Goal: Task Accomplishment & Management: Use online tool/utility

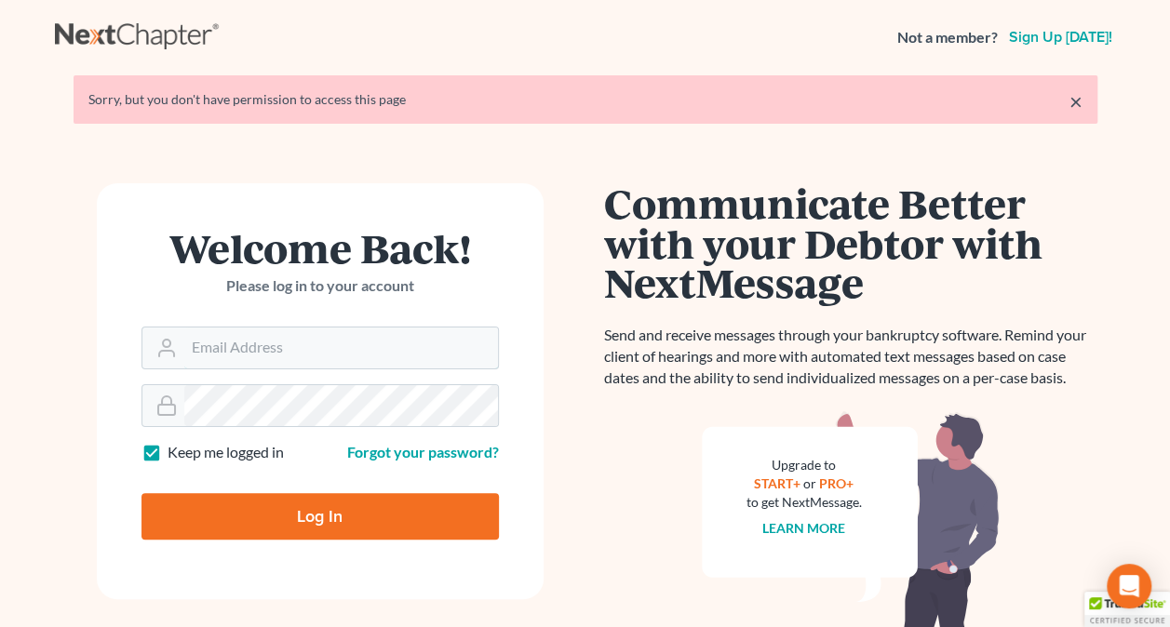
type input "[PERSON_NAME][EMAIL_ADDRESS][PERSON_NAME][DOMAIN_NAME]"
click at [424, 526] on input "Log In" at bounding box center [319, 516] width 357 height 47
type input "Thinking..."
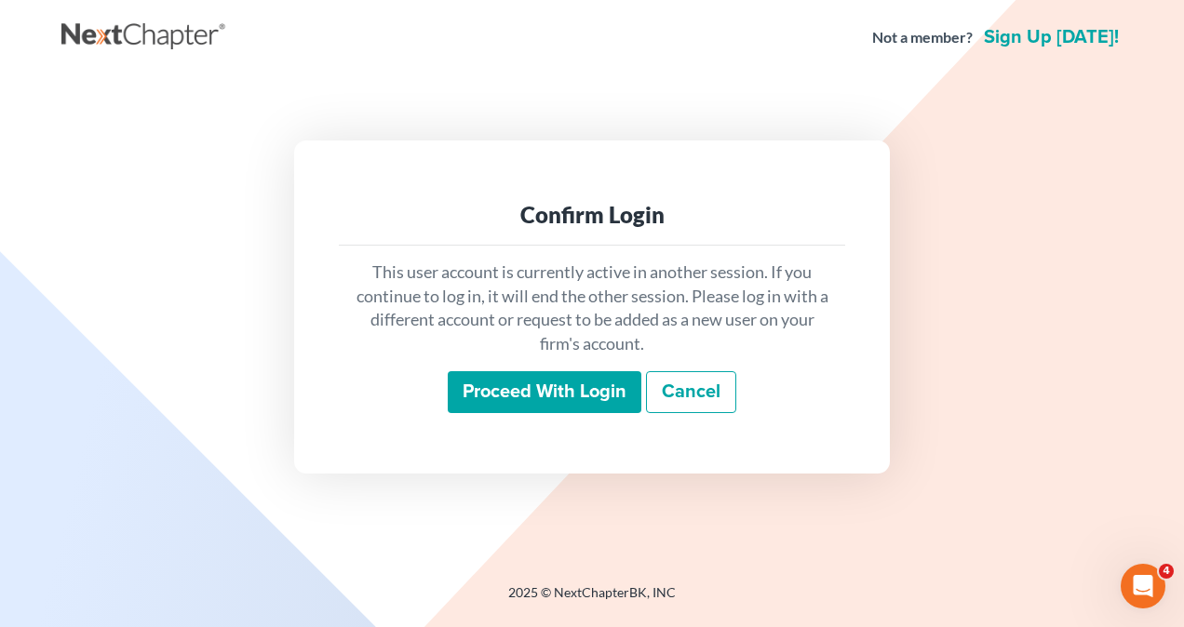
click at [558, 392] on input "Proceed with login" at bounding box center [545, 392] width 194 height 43
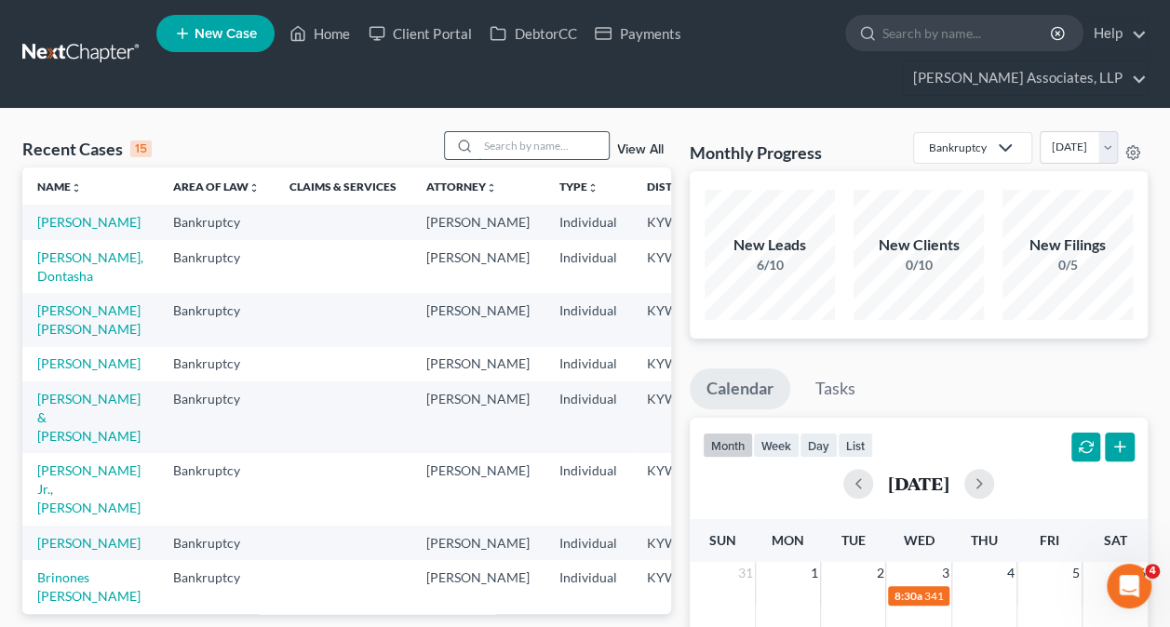
click at [564, 143] on input "search" at bounding box center [543, 145] width 130 height 27
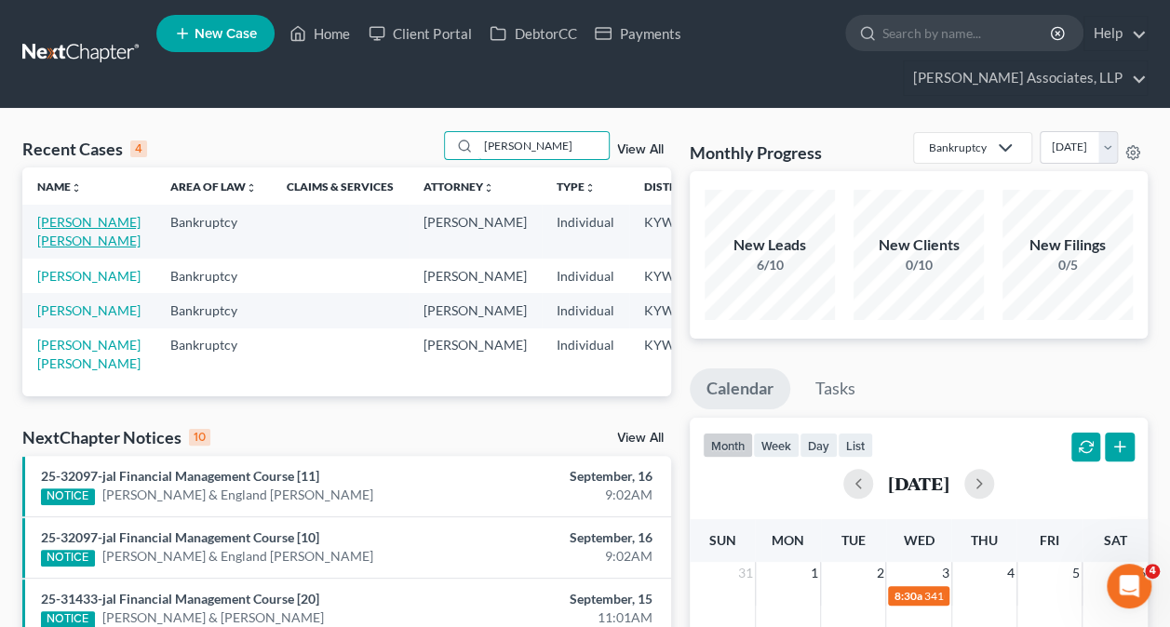
type input "jose"
click at [63, 244] on link "Jorrin Rodriguez, Jose" at bounding box center [88, 231] width 103 height 34
click at [63, 242] on link "Jorrin Rodriguez, Jose" at bounding box center [88, 231] width 103 height 34
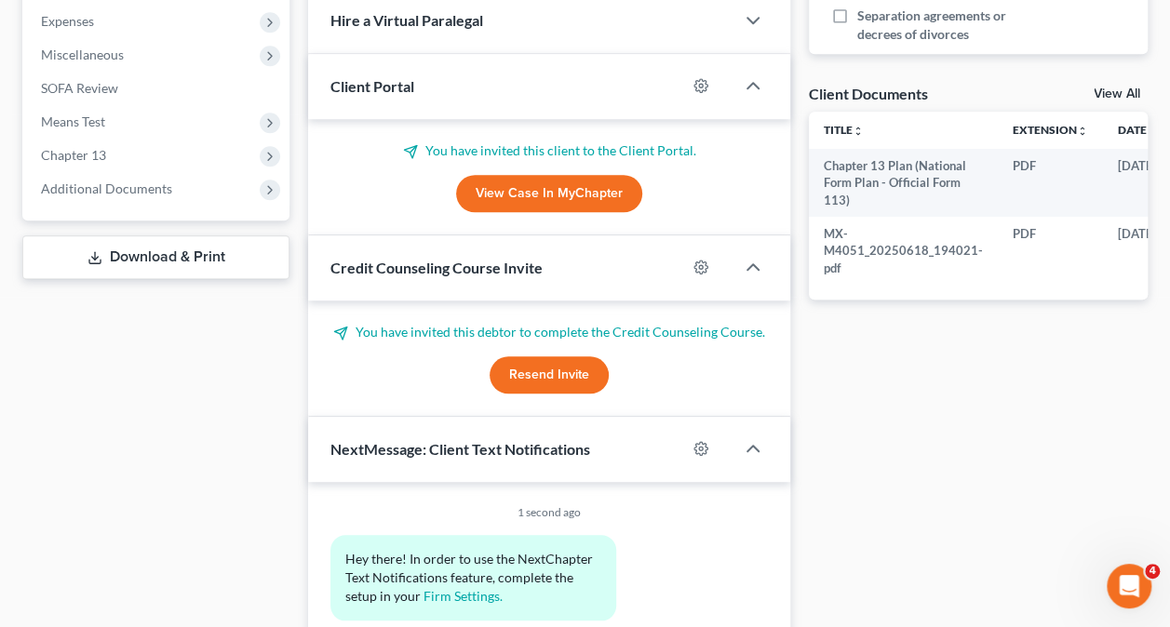
scroll to position [652, 0]
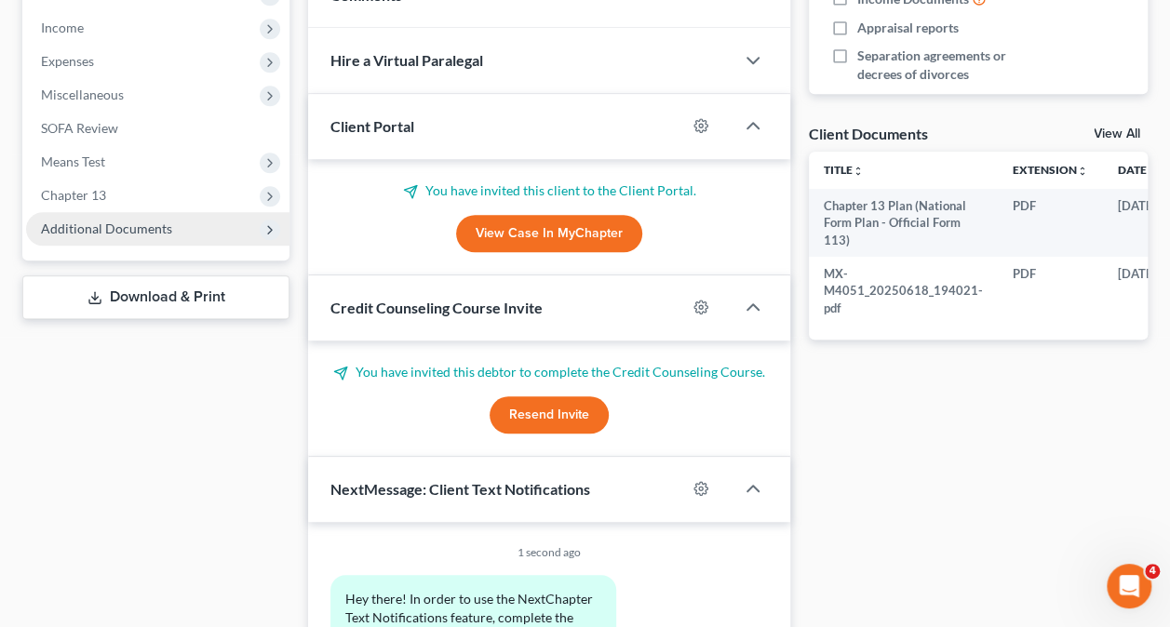
click at [148, 229] on span "Additional Documents" at bounding box center [106, 229] width 131 height 16
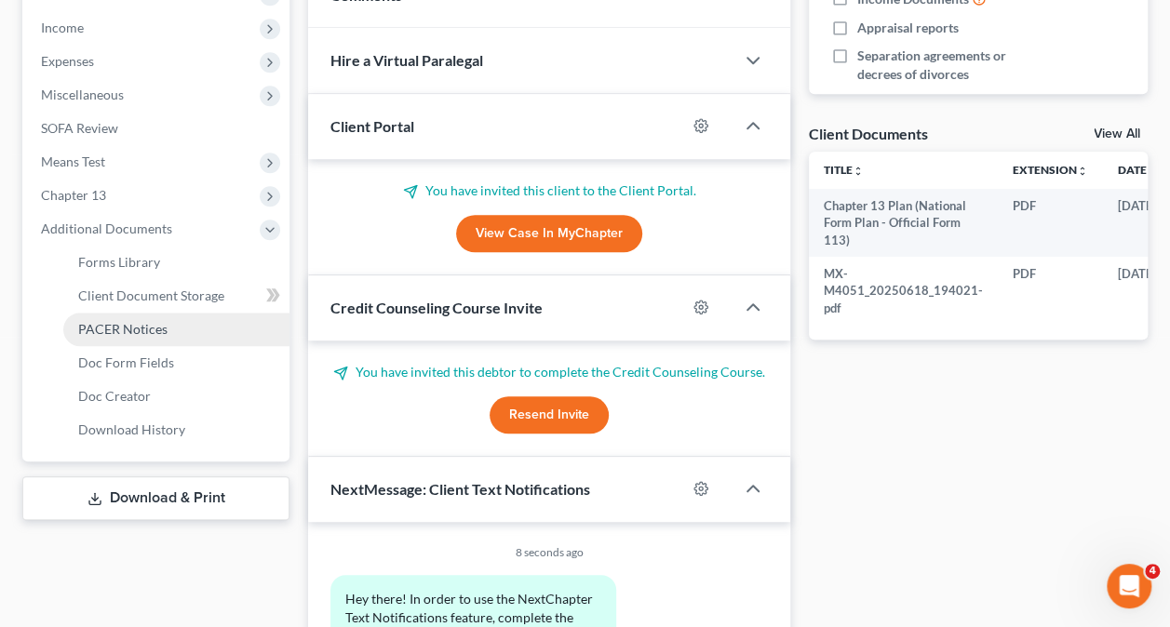
click at [146, 326] on span "PACER Notices" at bounding box center [122, 329] width 89 height 16
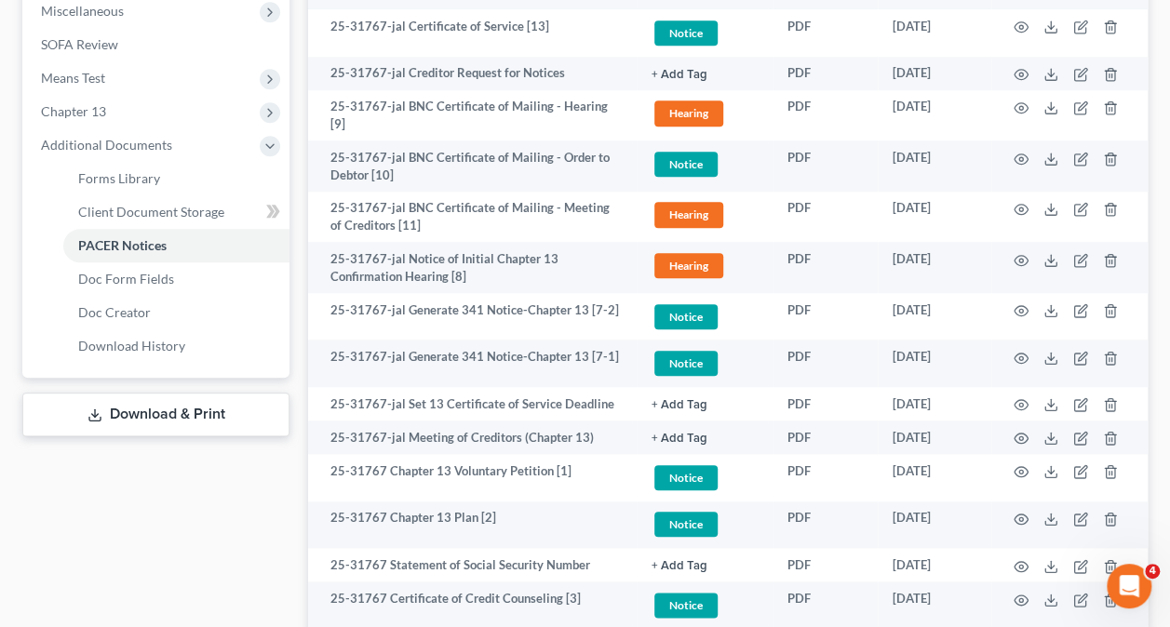
scroll to position [673, 0]
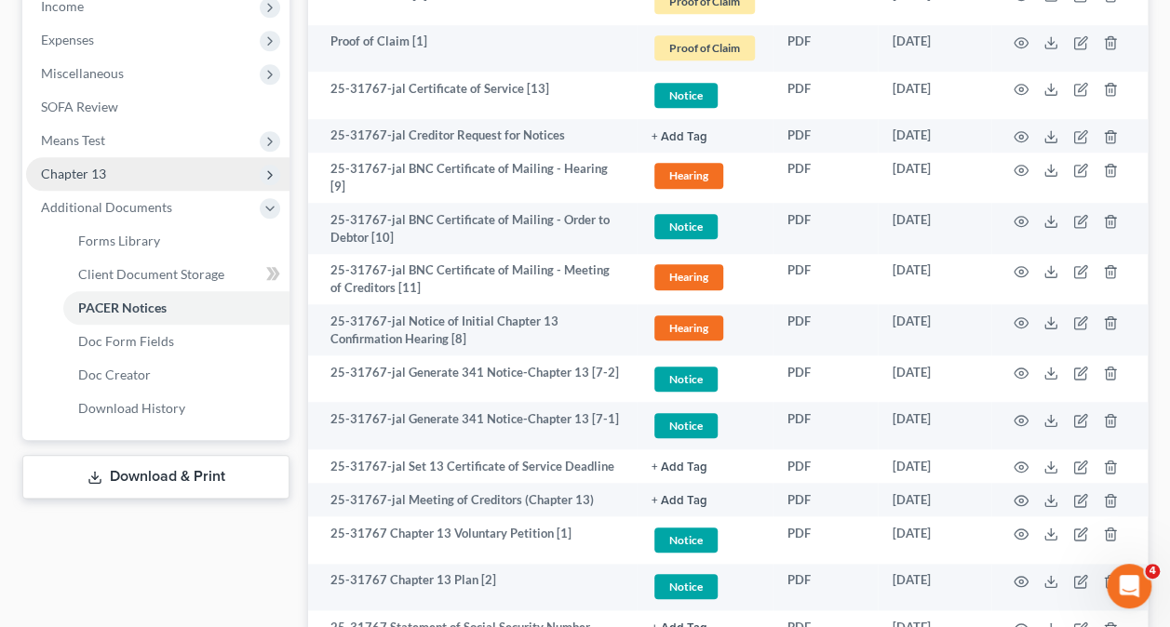
click at [94, 175] on span "Chapter 13" at bounding box center [73, 174] width 65 height 16
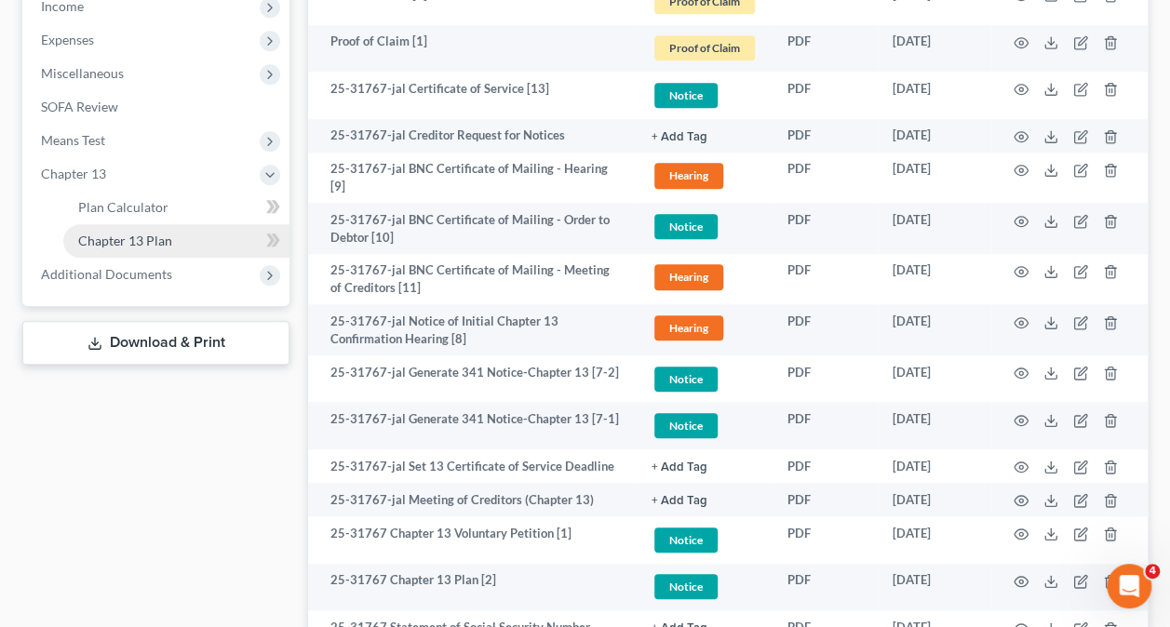
click at [115, 237] on span "Chapter 13 Plan" at bounding box center [125, 241] width 94 height 16
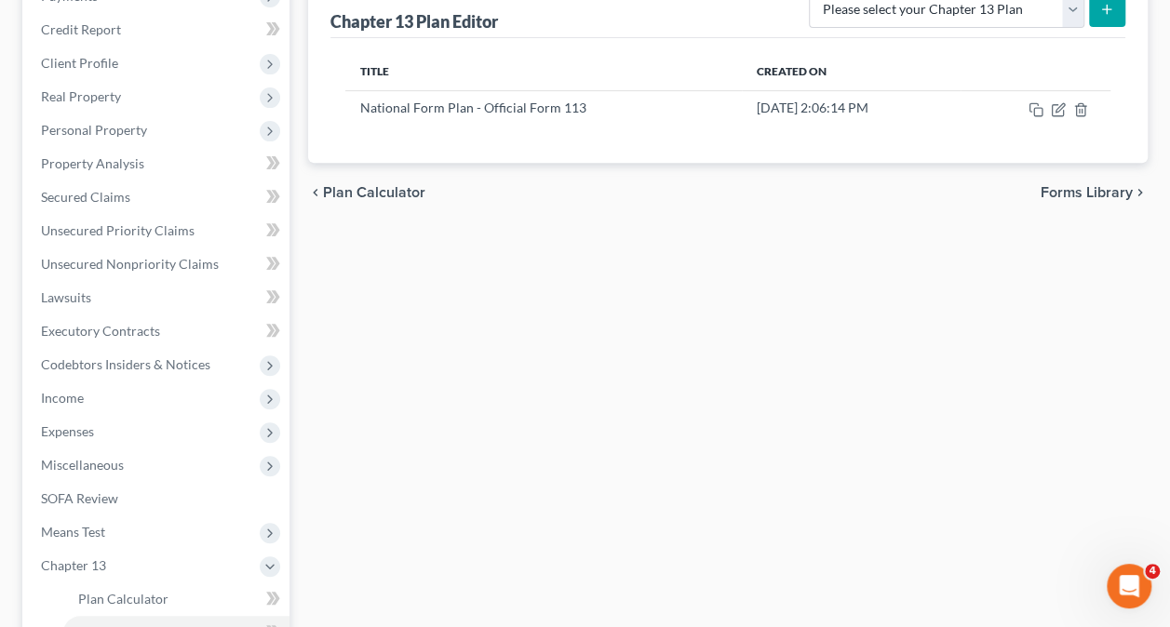
scroll to position [372, 0]
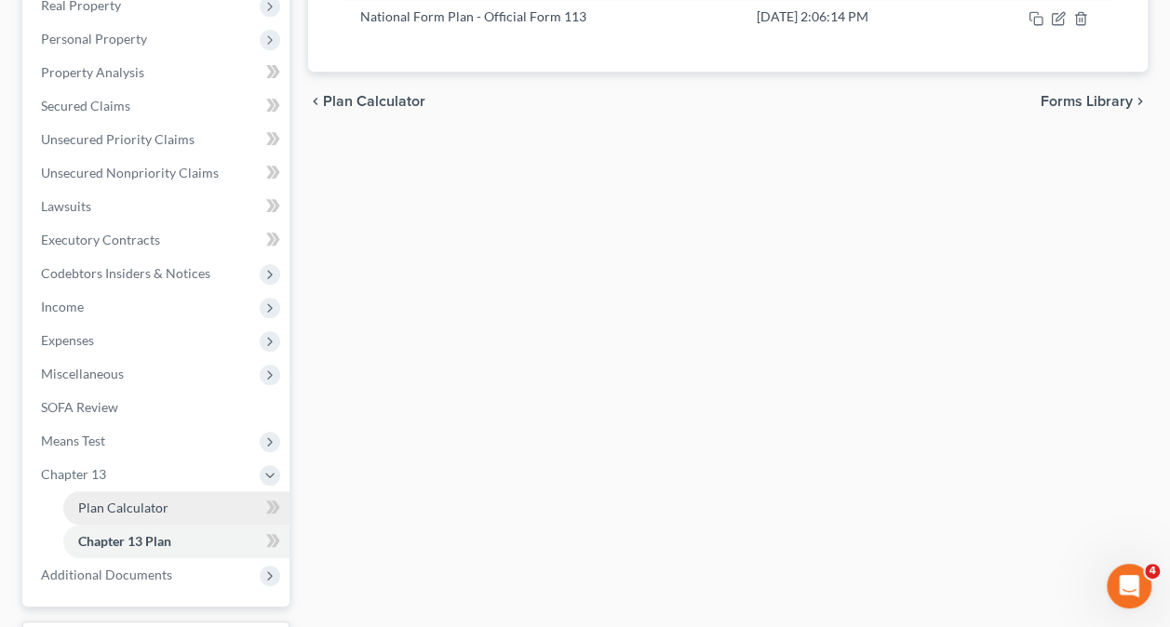
click at [143, 502] on span "Plan Calculator" at bounding box center [123, 508] width 90 height 16
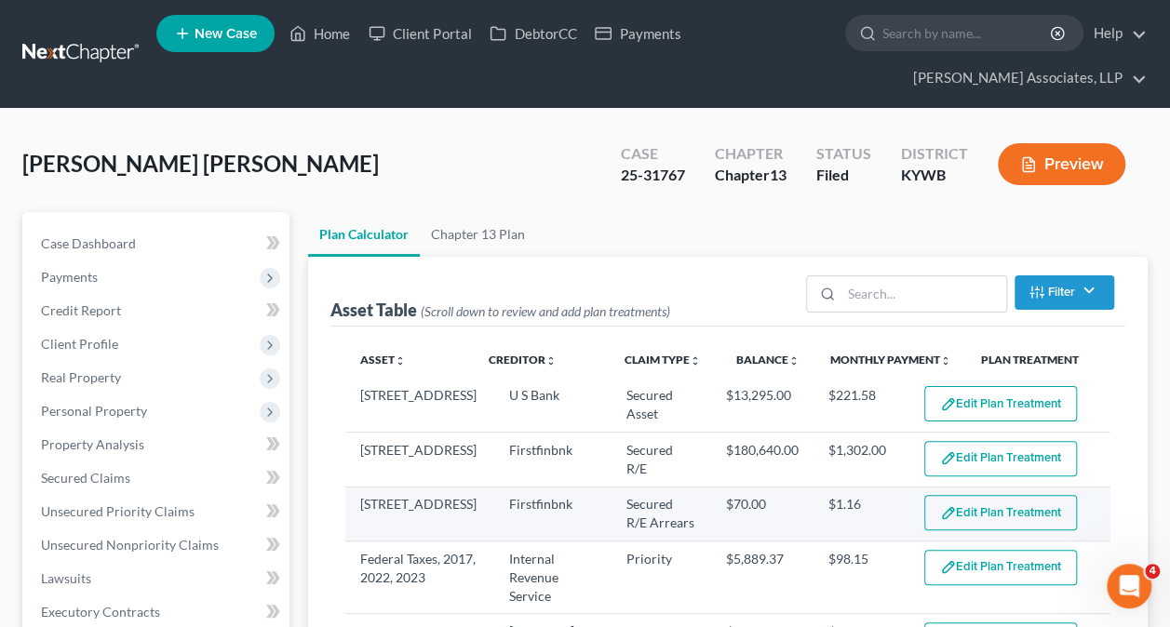
select select "59"
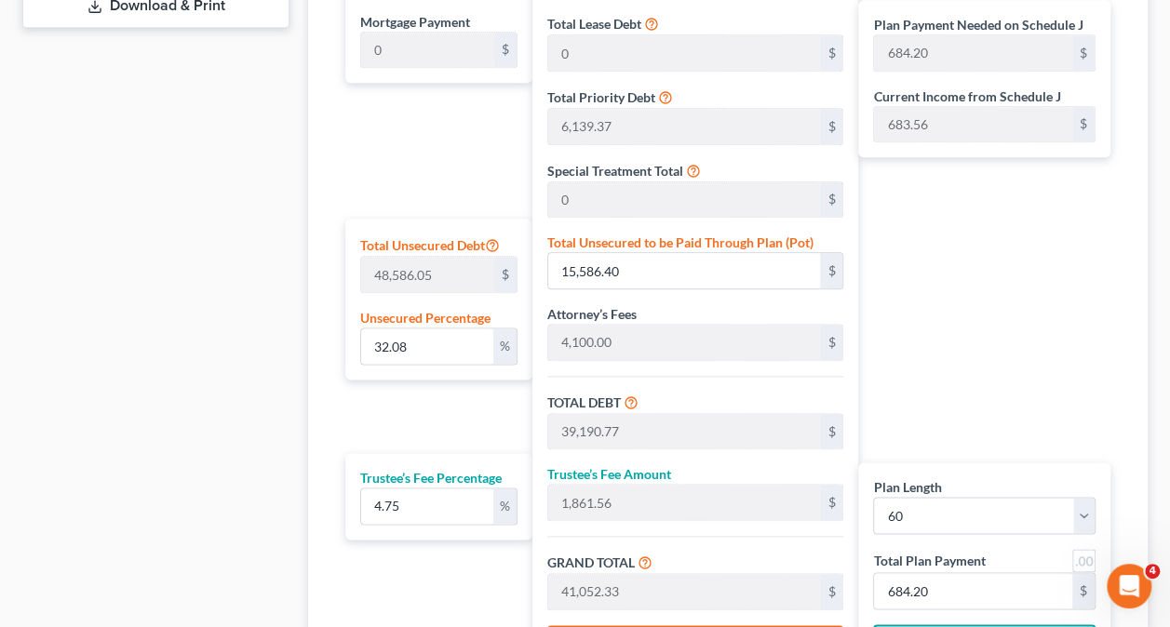
scroll to position [1006, 0]
